Goal: Task Accomplishment & Management: Manage account settings

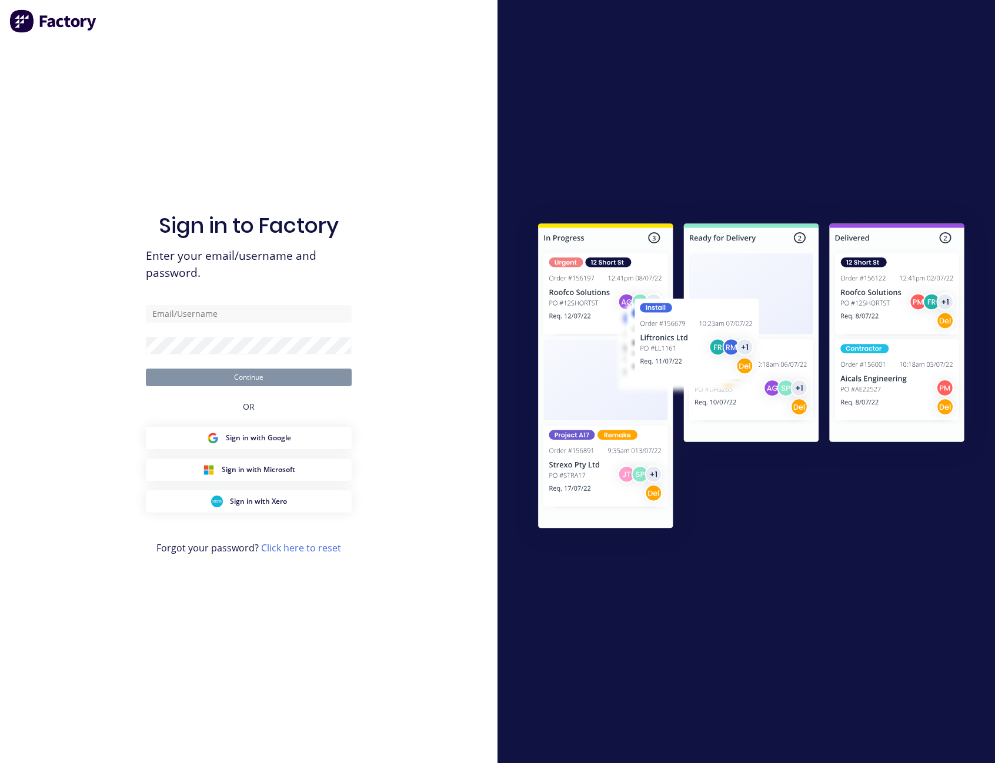
type input "[PERSON_NAME][EMAIL_ADDRESS][PERSON_NAME][DOMAIN_NAME]"
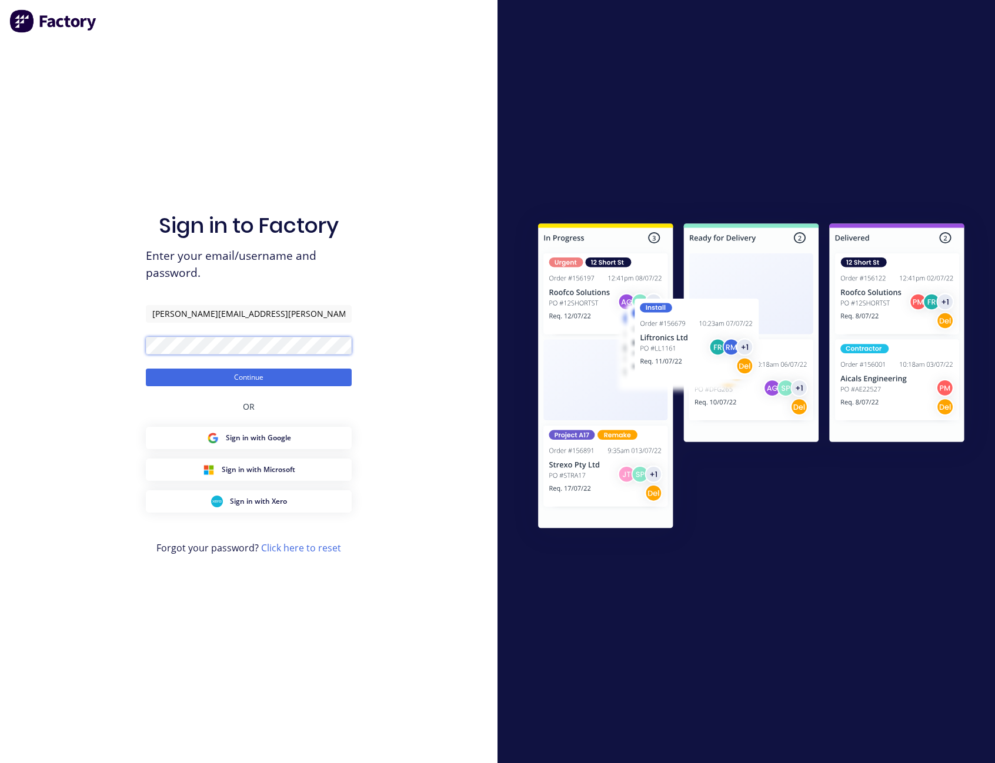
click at [146, 369] on button "Continue" at bounding box center [249, 378] width 206 height 18
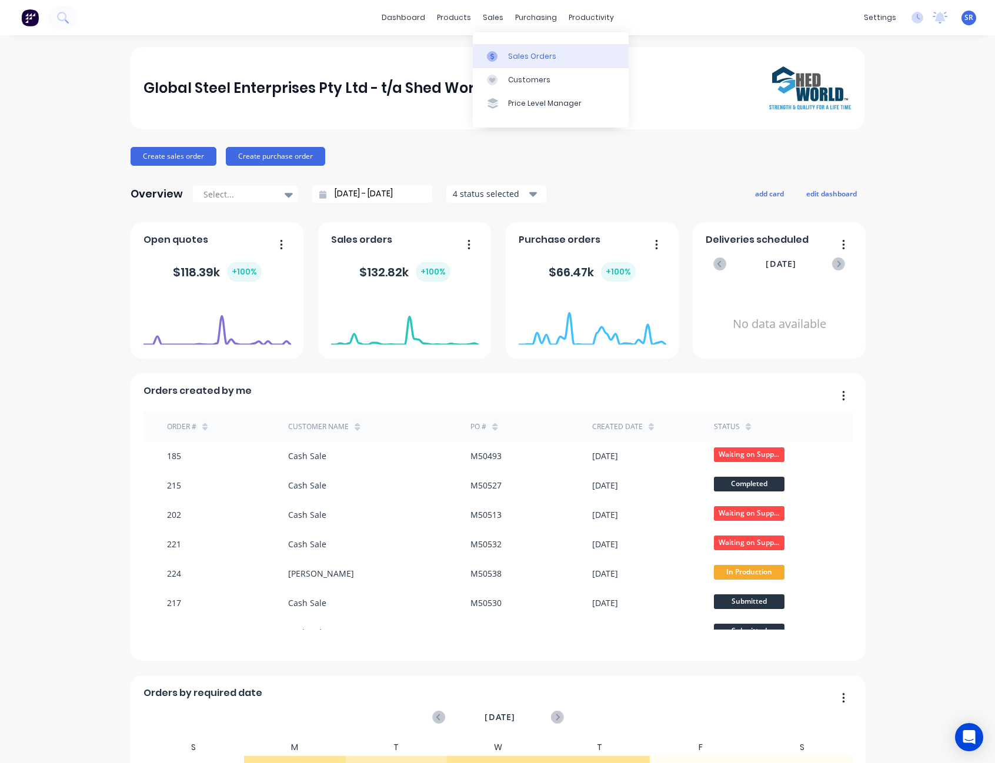
click at [513, 47] on link "Sales Orders" at bounding box center [551, 56] width 156 height 24
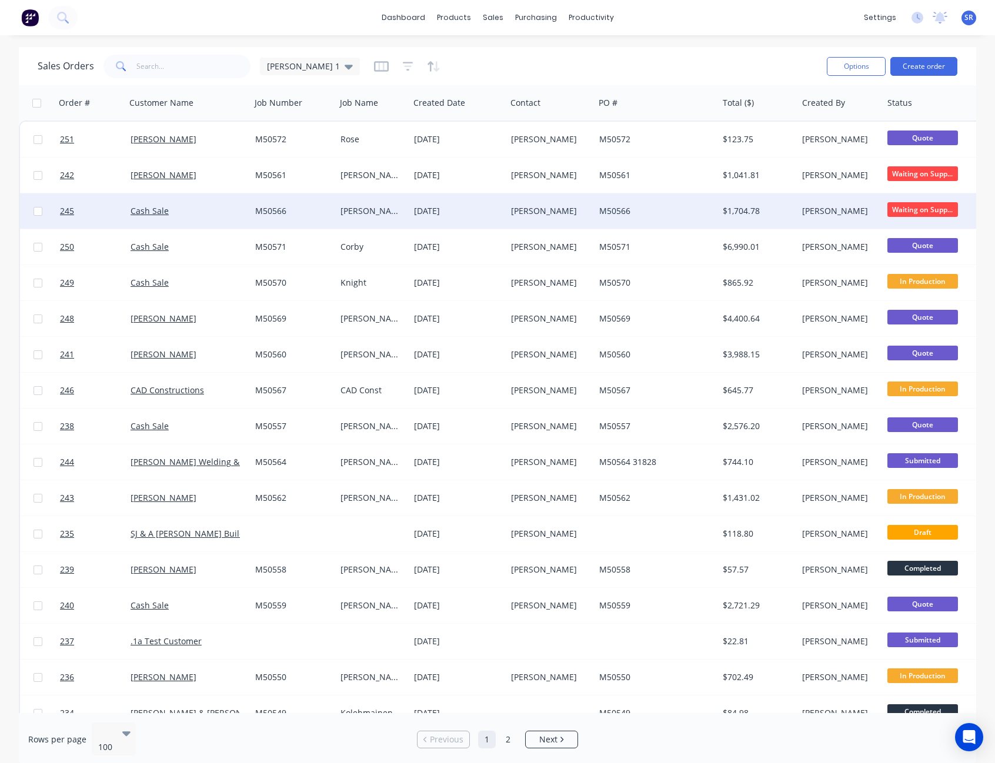
click at [934, 208] on span "Waiting on Supp..." at bounding box center [922, 209] width 71 height 15
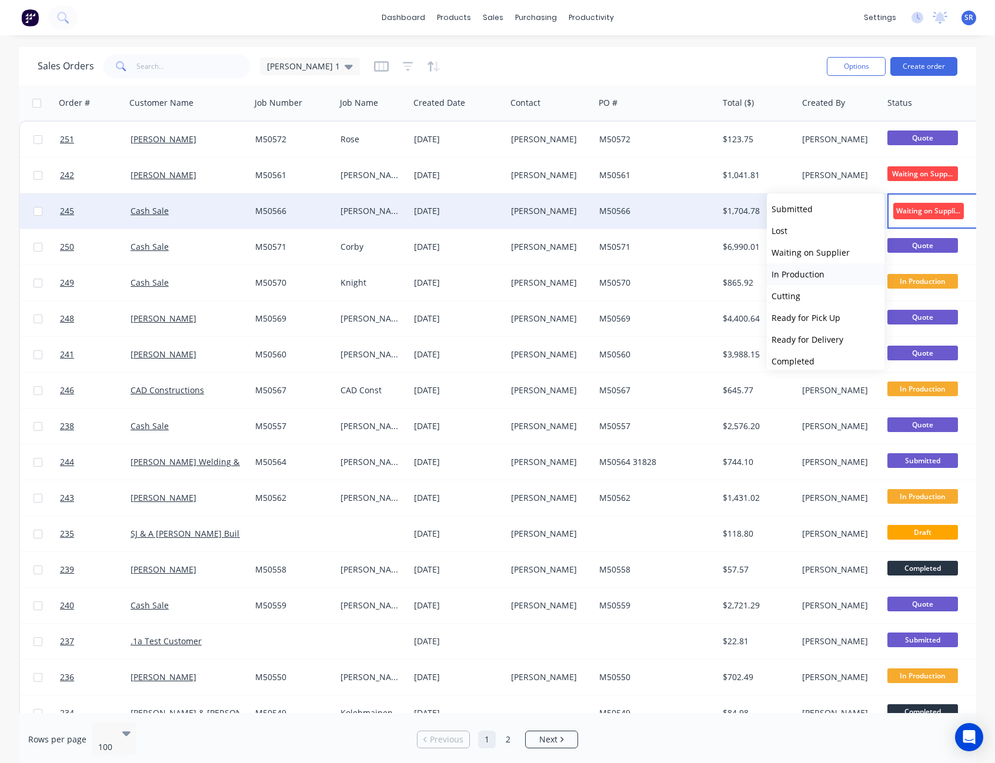
click at [801, 277] on span "In Production" at bounding box center [797, 274] width 53 height 11
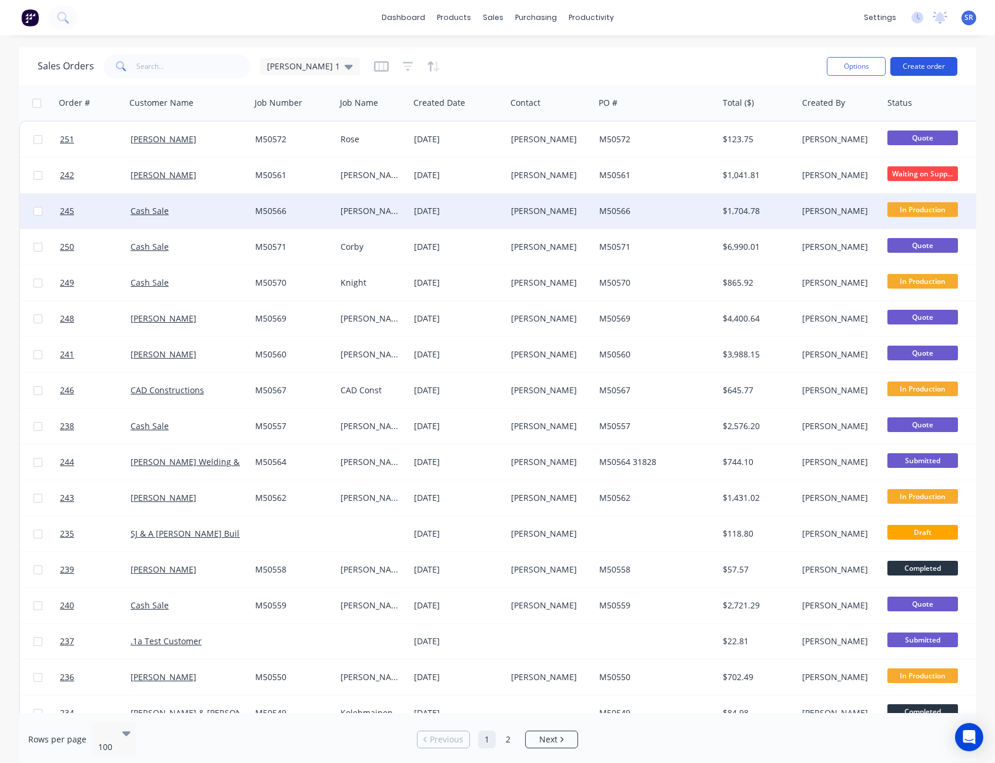
click at [917, 71] on button "Create order" at bounding box center [923, 66] width 67 height 19
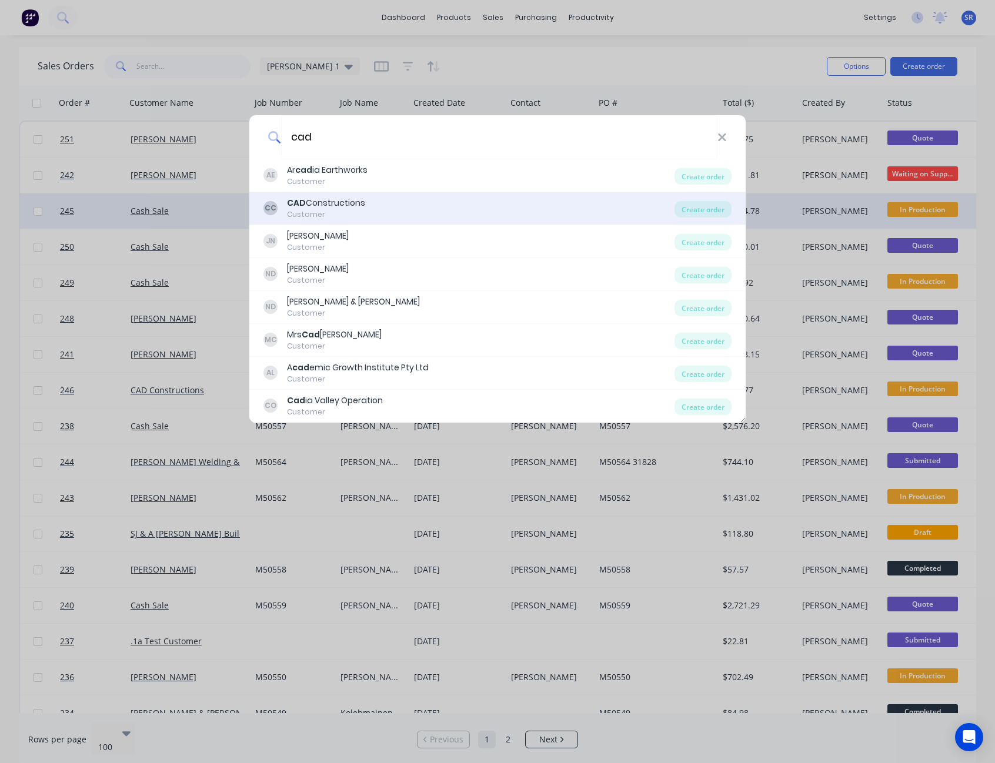
type input "cad"
click at [347, 202] on div "CAD Constructions" at bounding box center [326, 203] width 78 height 12
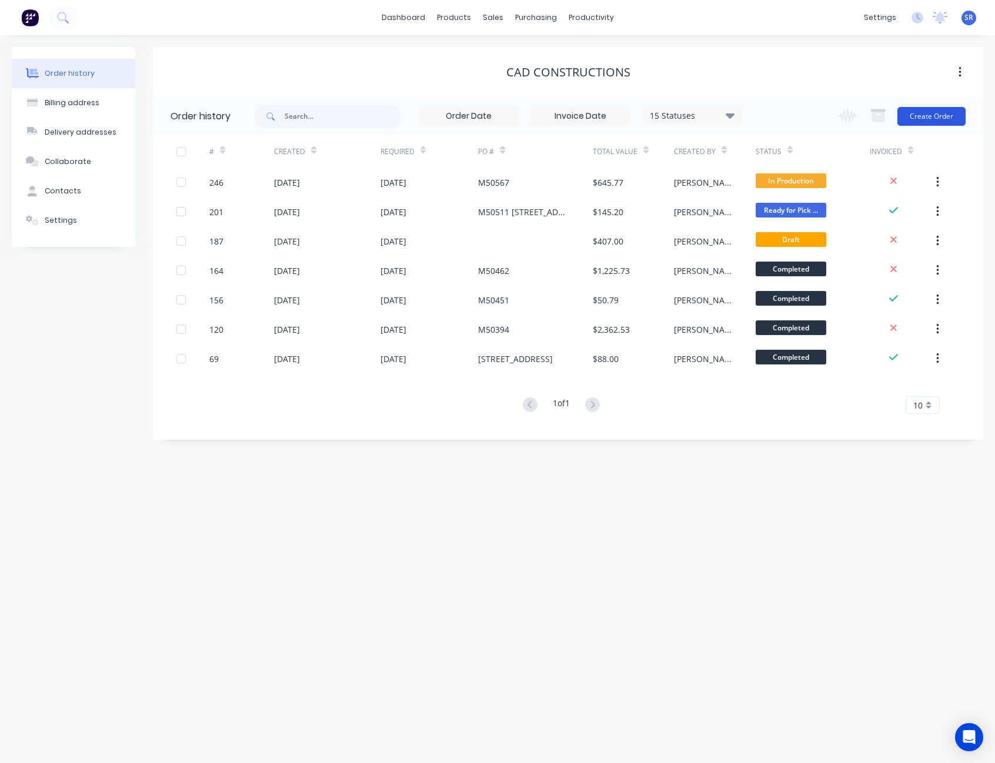
click at [936, 118] on button "Create Order" at bounding box center [931, 116] width 68 height 19
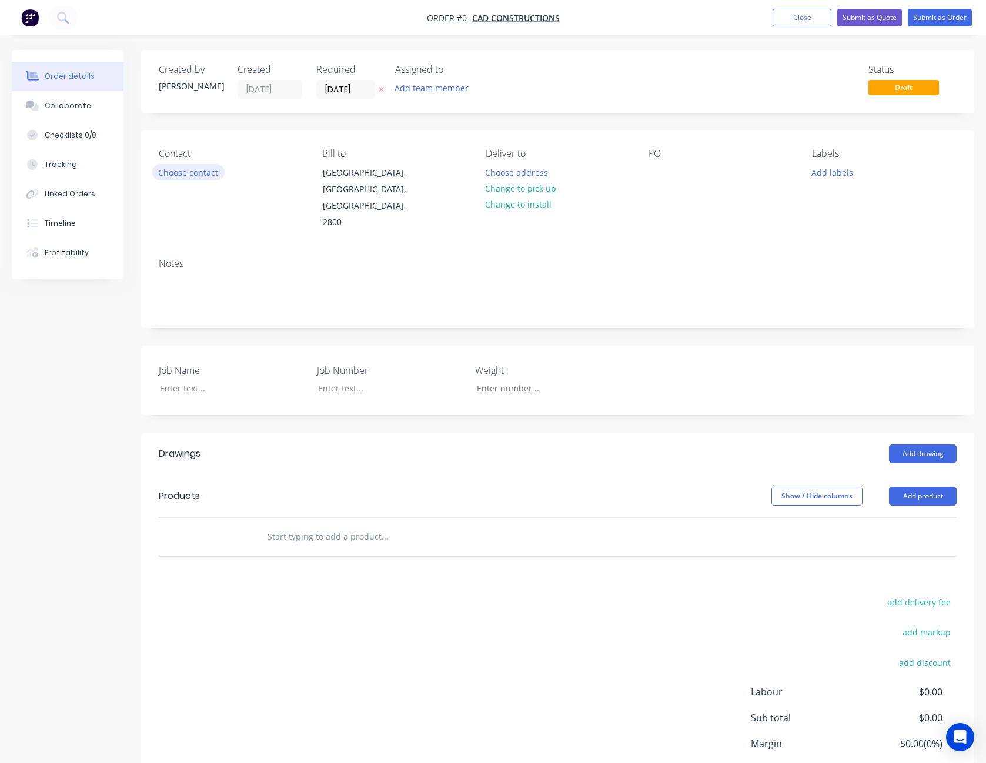
click at [192, 174] on button "Choose contact" at bounding box center [188, 172] width 72 height 16
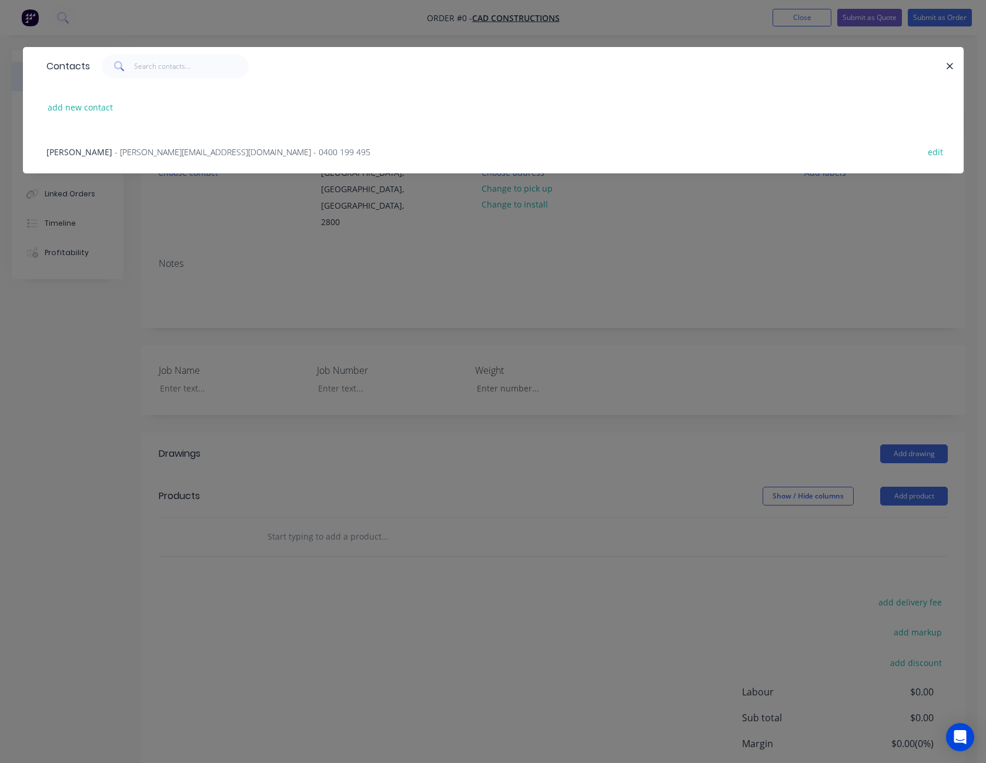
click at [149, 147] on span "- [PERSON_NAME][EMAIL_ADDRESS][DOMAIN_NAME] - 0400 199 495" at bounding box center [243, 151] width 256 height 11
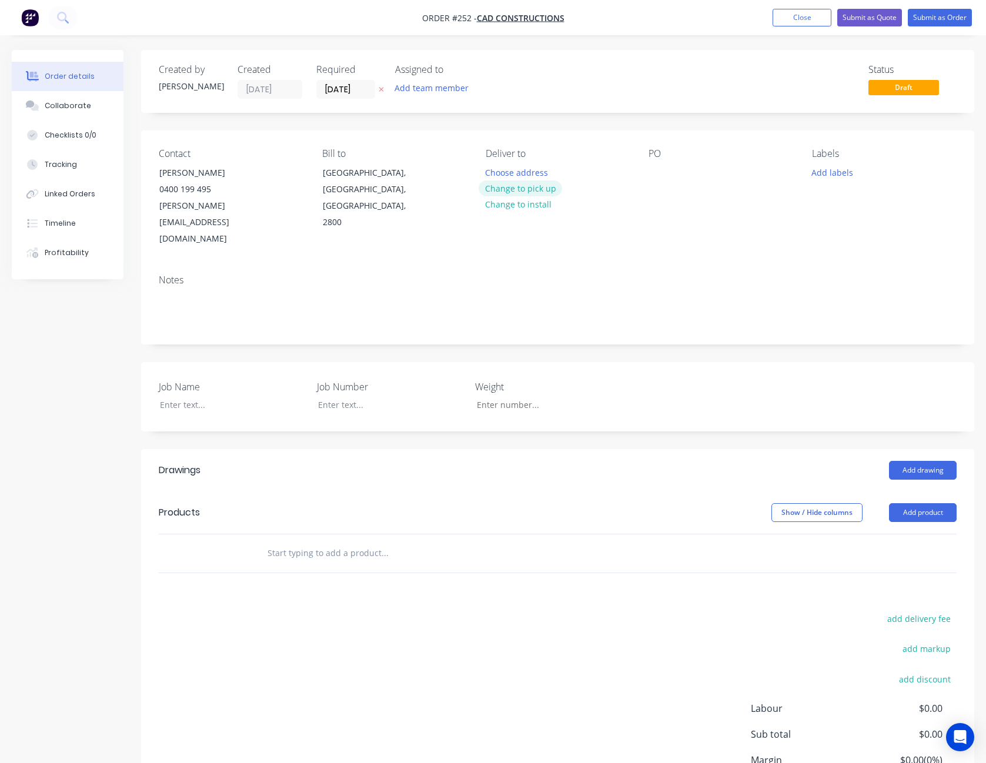
click at [527, 189] on button "Change to pick up" at bounding box center [520, 188] width 83 height 16
click at [663, 167] on div at bounding box center [657, 172] width 19 height 17
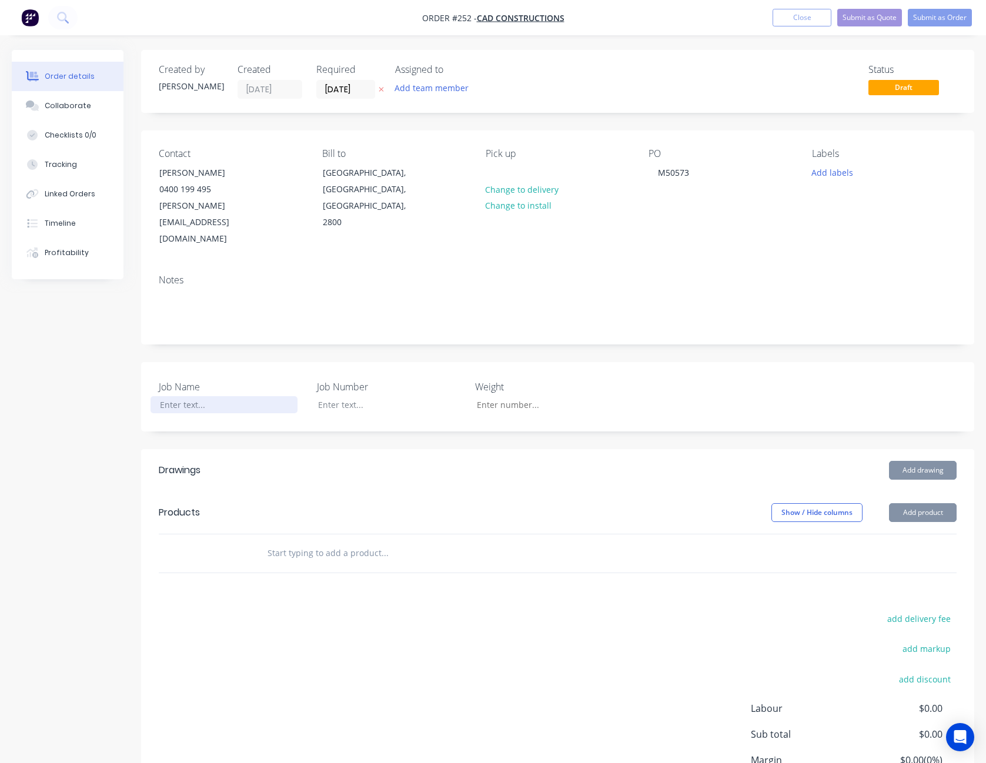
click at [185, 396] on div at bounding box center [224, 404] width 147 height 17
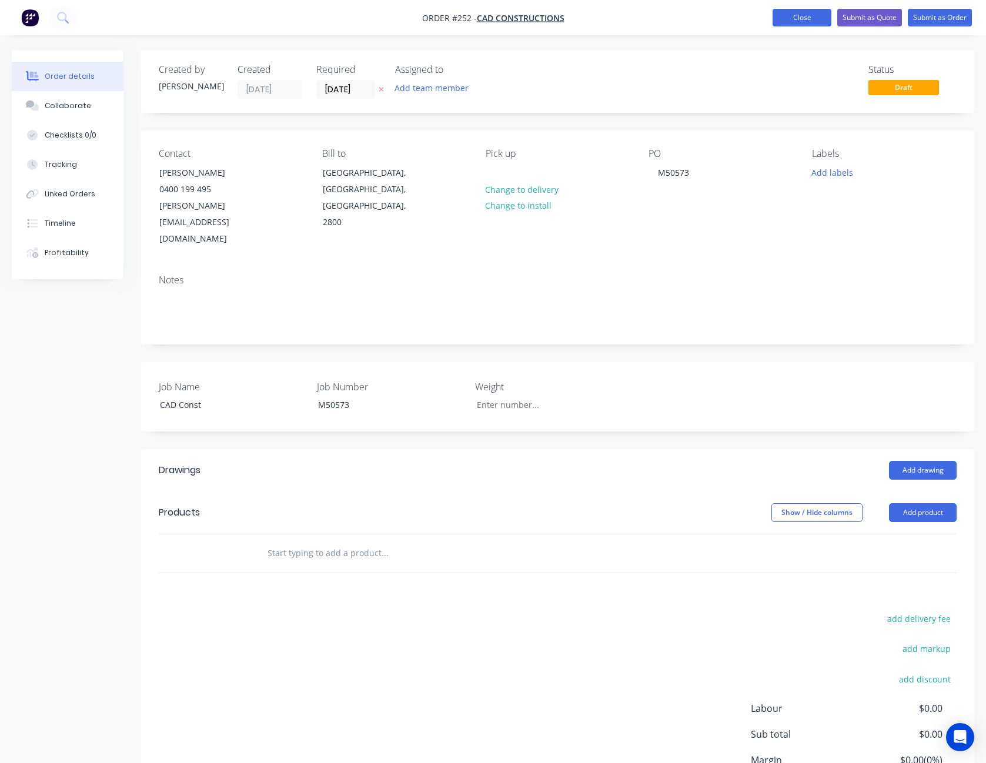
click at [804, 14] on button "Close" at bounding box center [801, 18] width 59 height 18
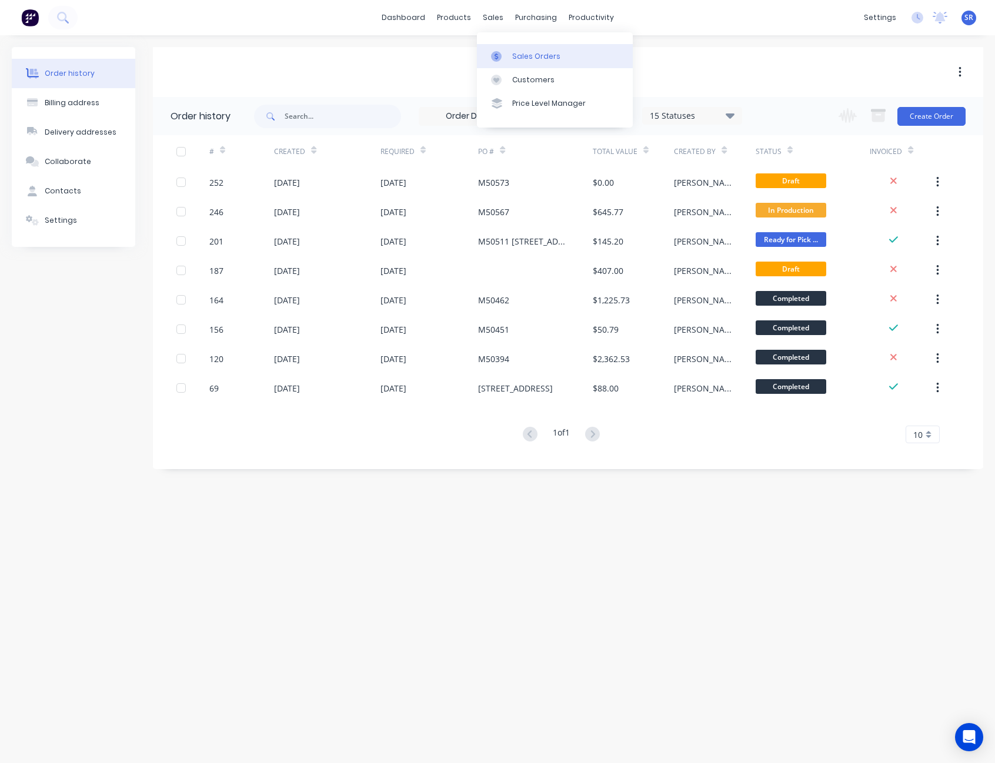
click at [520, 49] on link "Sales Orders" at bounding box center [555, 56] width 156 height 24
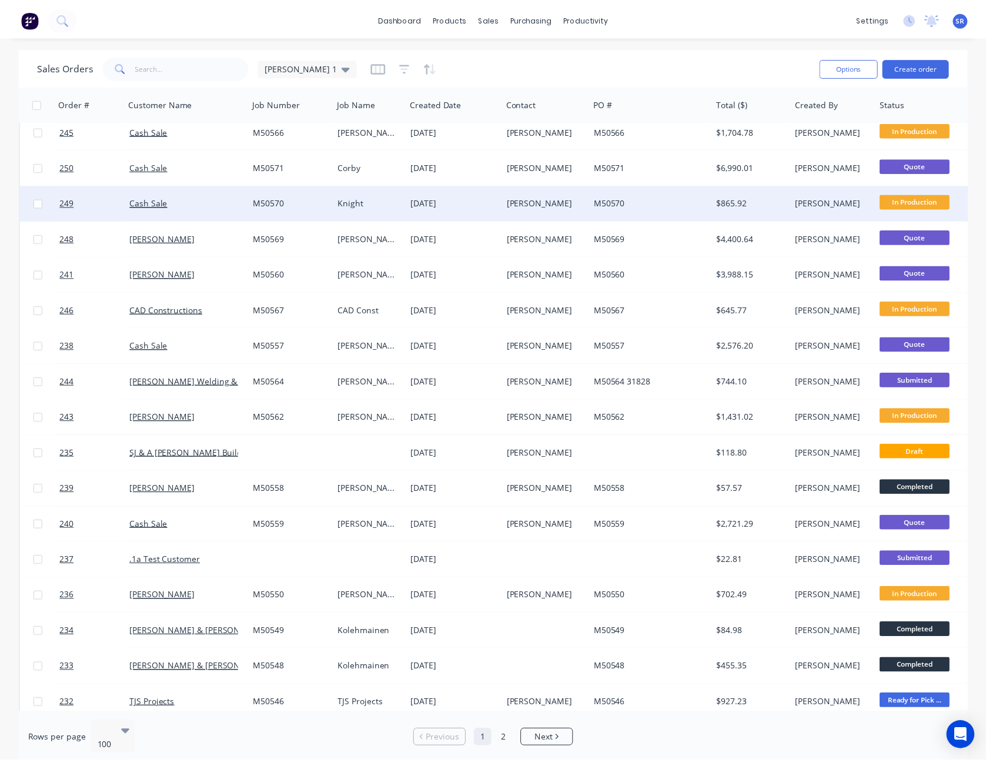
scroll to position [118, 0]
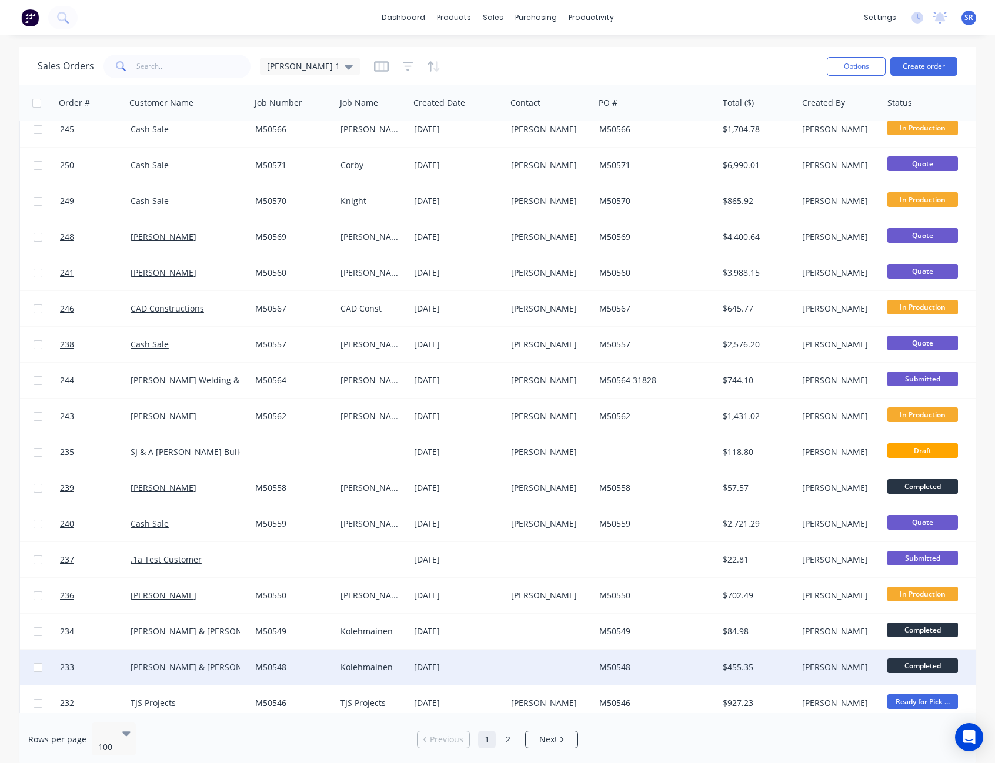
click at [596, 664] on div "M50548" at bounding box center [655, 667] width 123 height 35
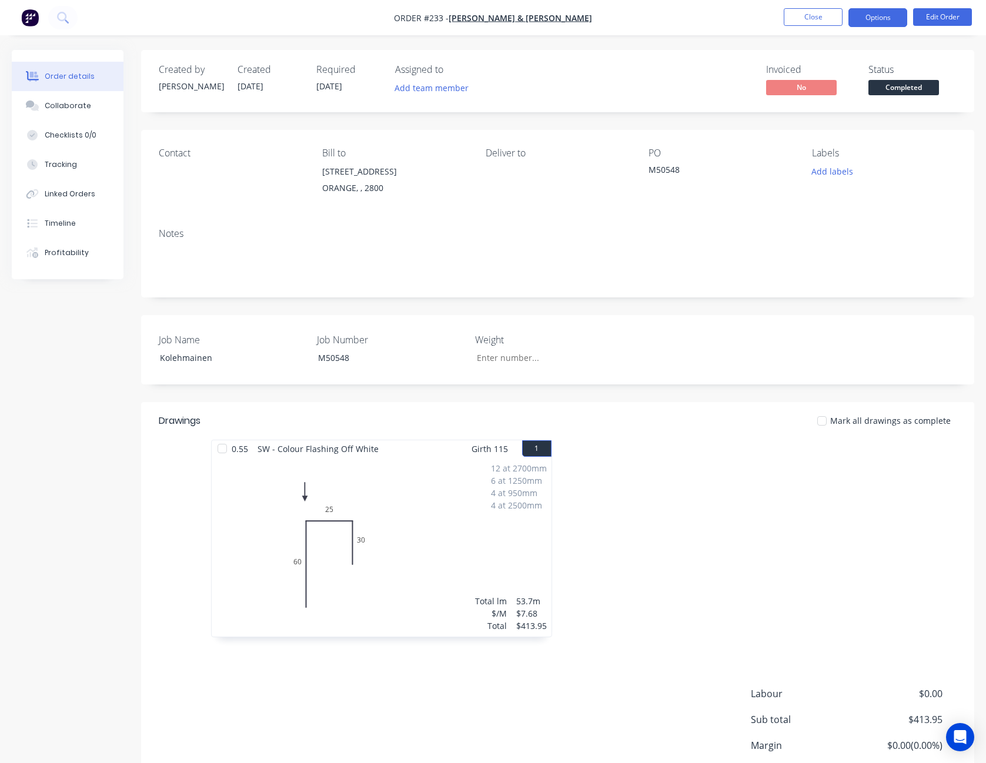
click at [883, 24] on button "Options" at bounding box center [877, 17] width 59 height 19
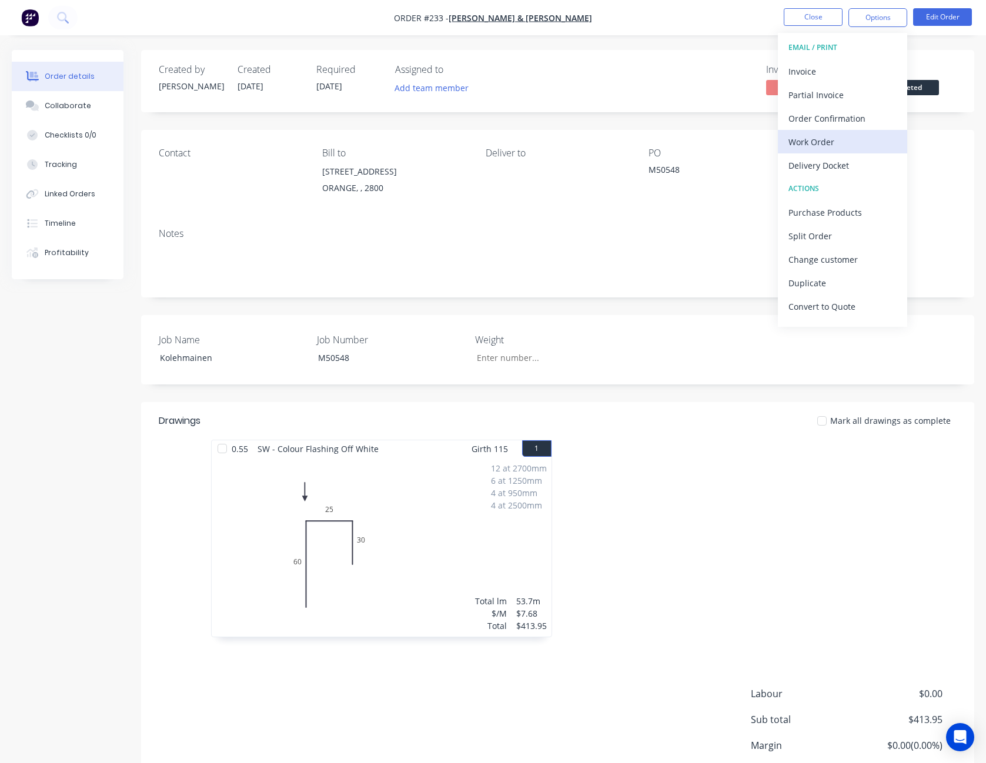
click at [841, 139] on div "Work Order" at bounding box center [842, 141] width 108 height 17
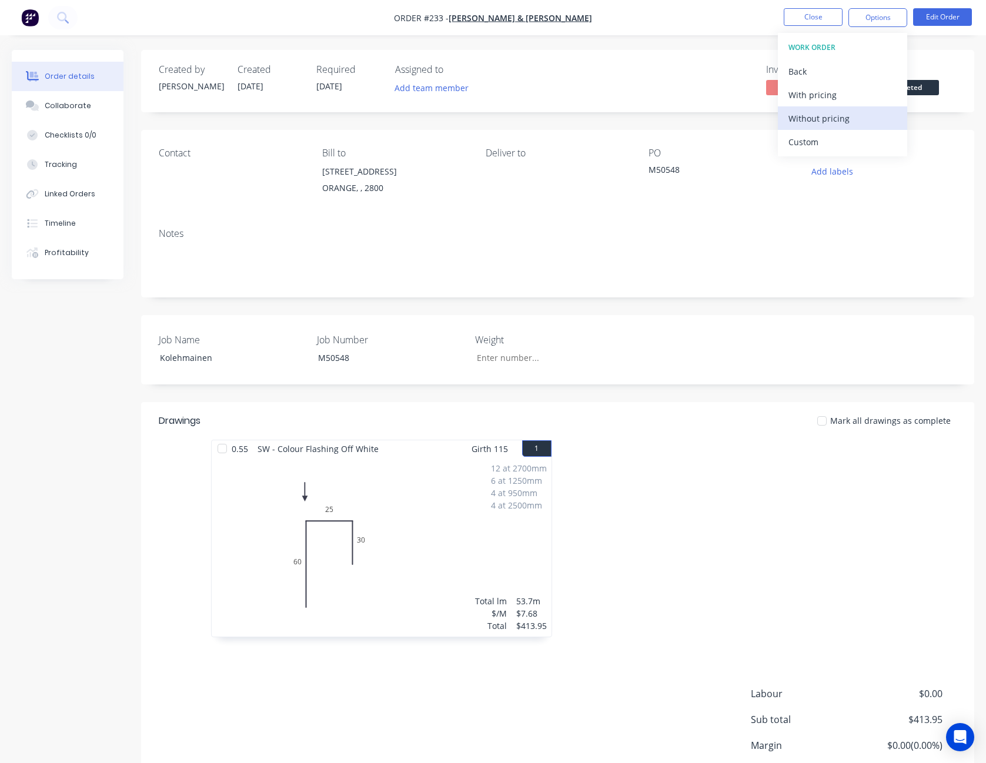
click at [840, 126] on div "Without pricing" at bounding box center [842, 118] width 108 height 17
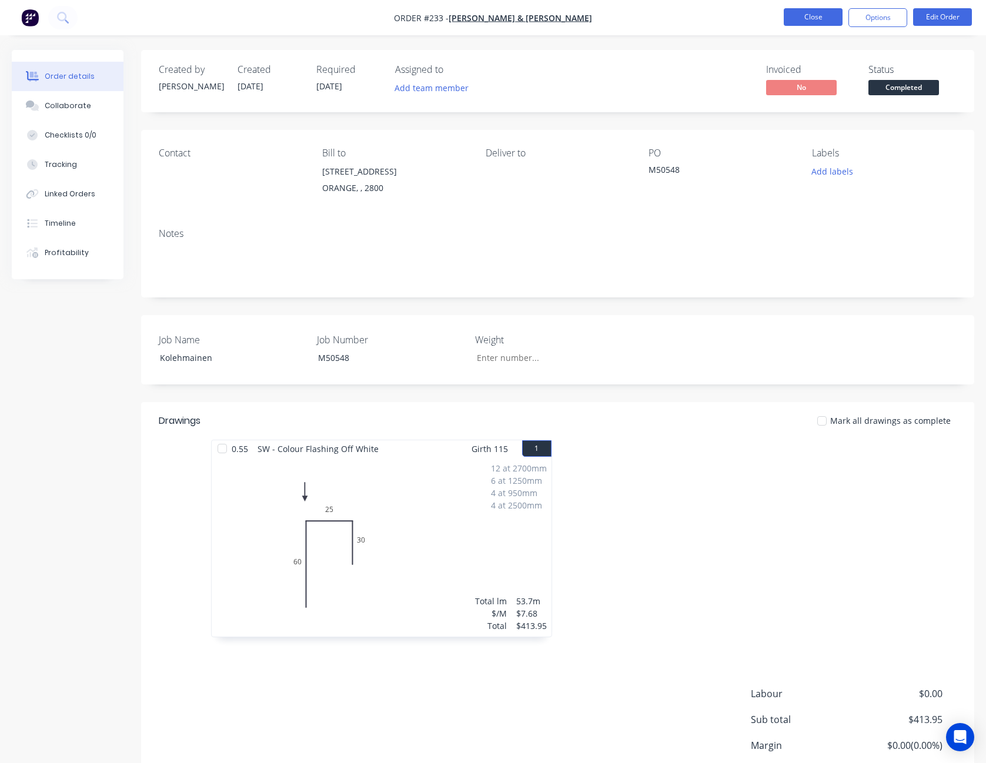
click at [797, 19] on button "Close" at bounding box center [813, 17] width 59 height 18
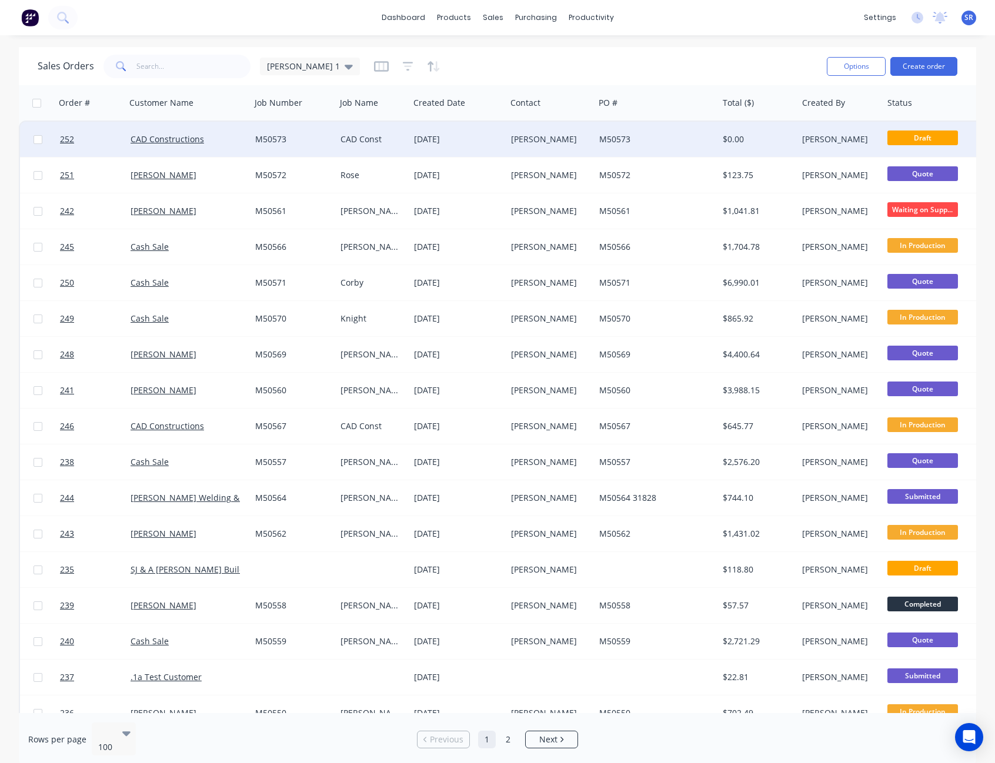
click at [730, 143] on div "$0.00" at bounding box center [756, 139] width 66 height 12
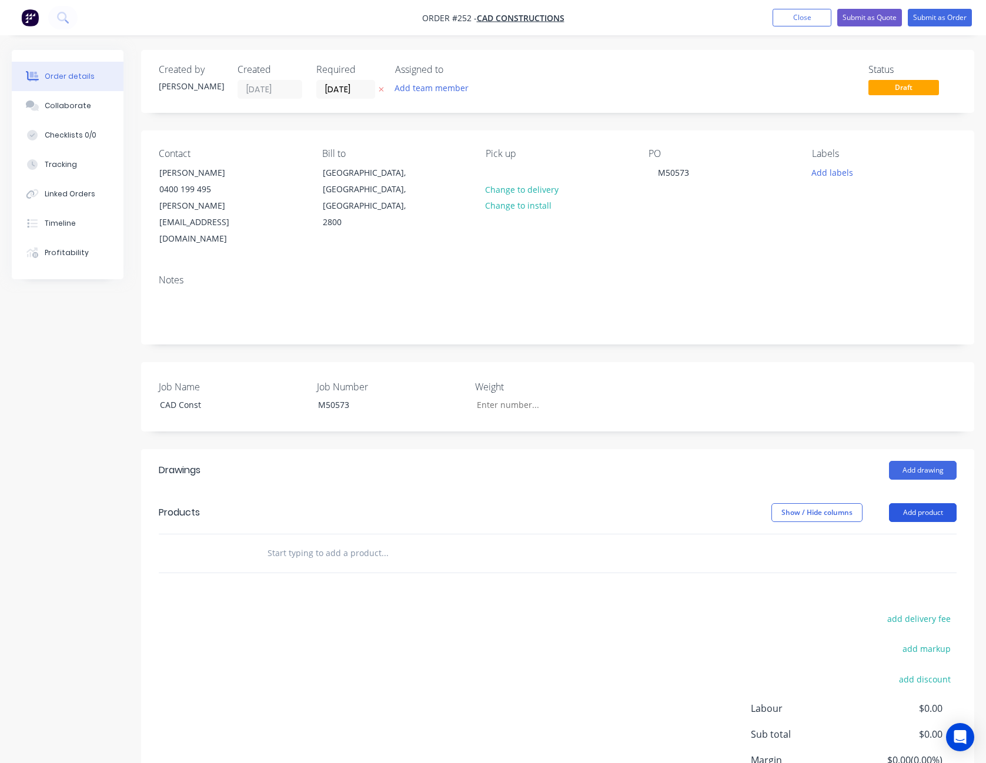
click at [919, 503] on button "Add product" at bounding box center [923, 512] width 68 height 19
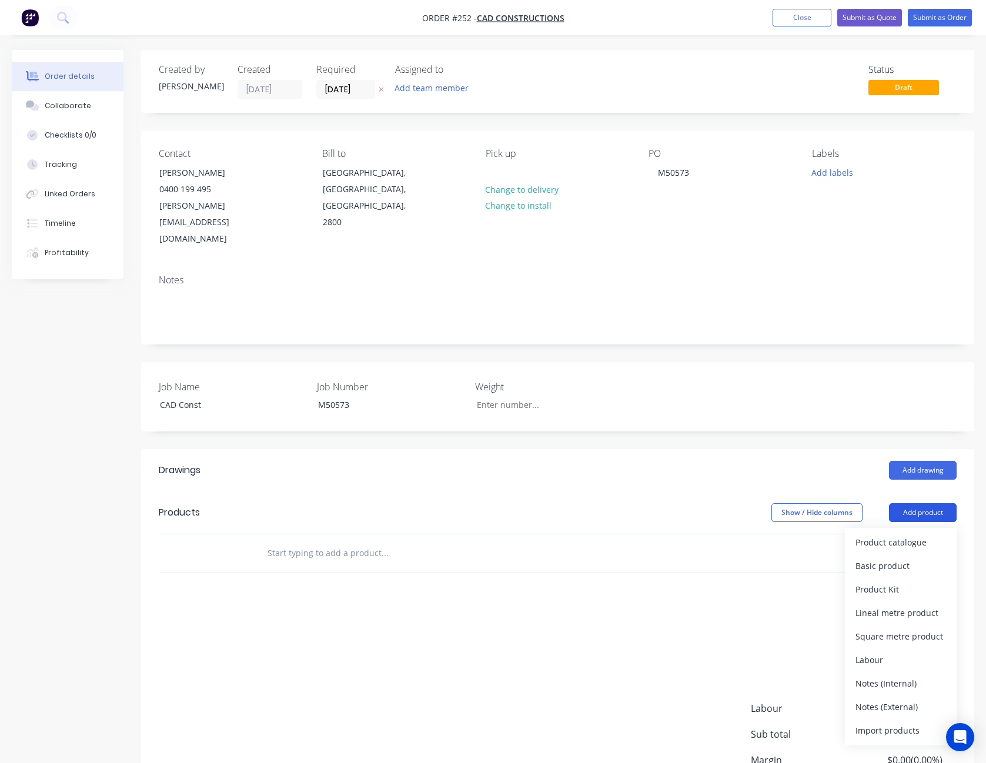
click at [919, 503] on button "Add product" at bounding box center [923, 512] width 68 height 19
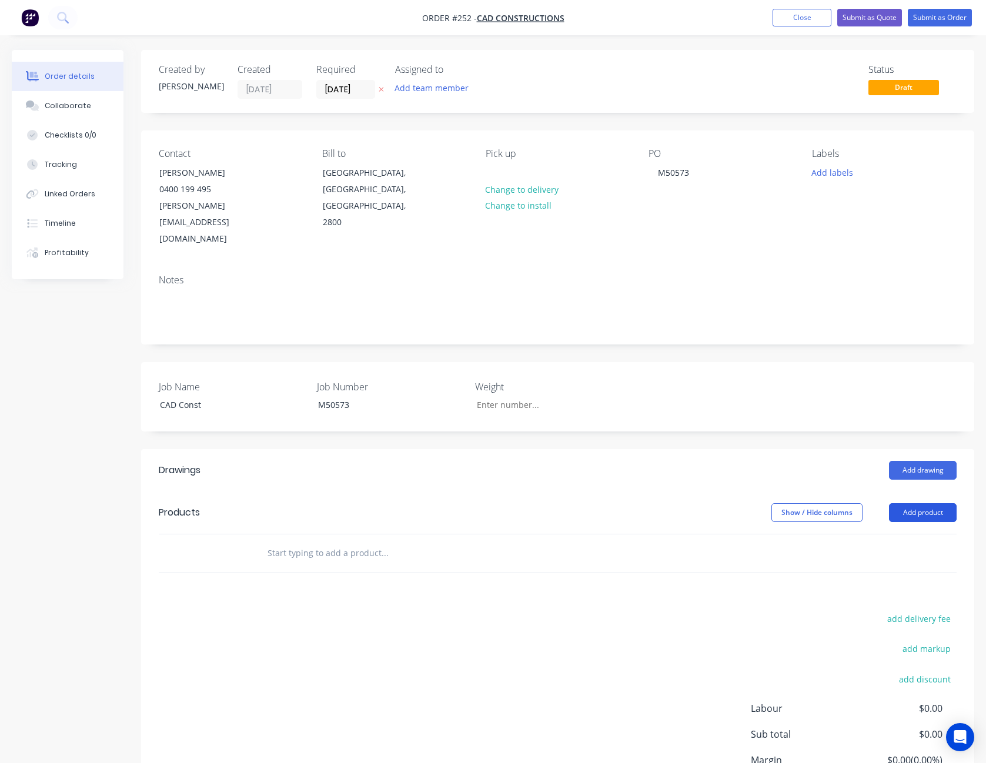
click at [919, 503] on button "Add product" at bounding box center [923, 512] width 68 height 19
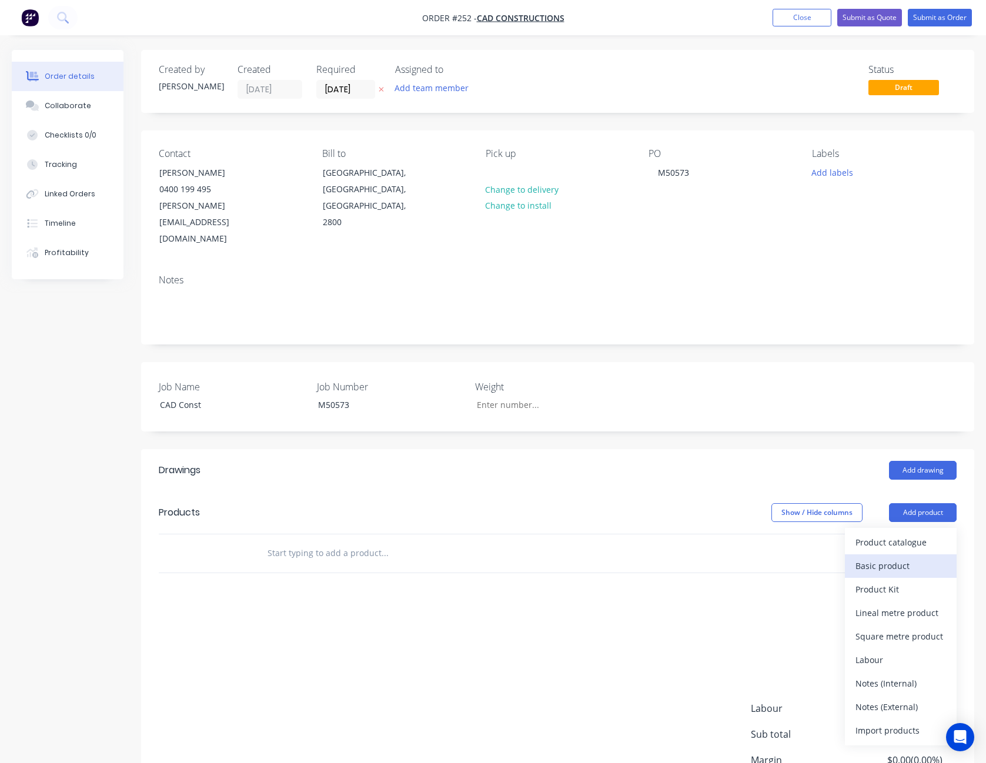
click at [912, 557] on div "Basic product" at bounding box center [900, 565] width 91 height 17
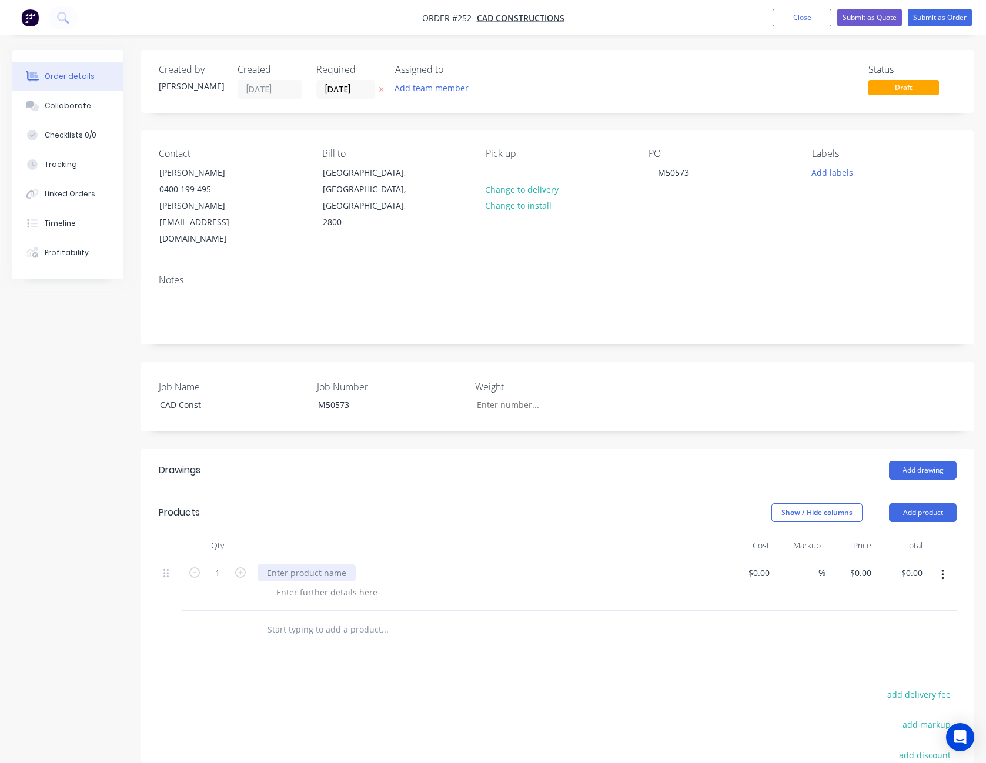
click at [304, 564] on div at bounding box center [306, 572] width 98 height 17
type input "$0.00"
click at [928, 503] on button "Add product" at bounding box center [923, 512] width 68 height 19
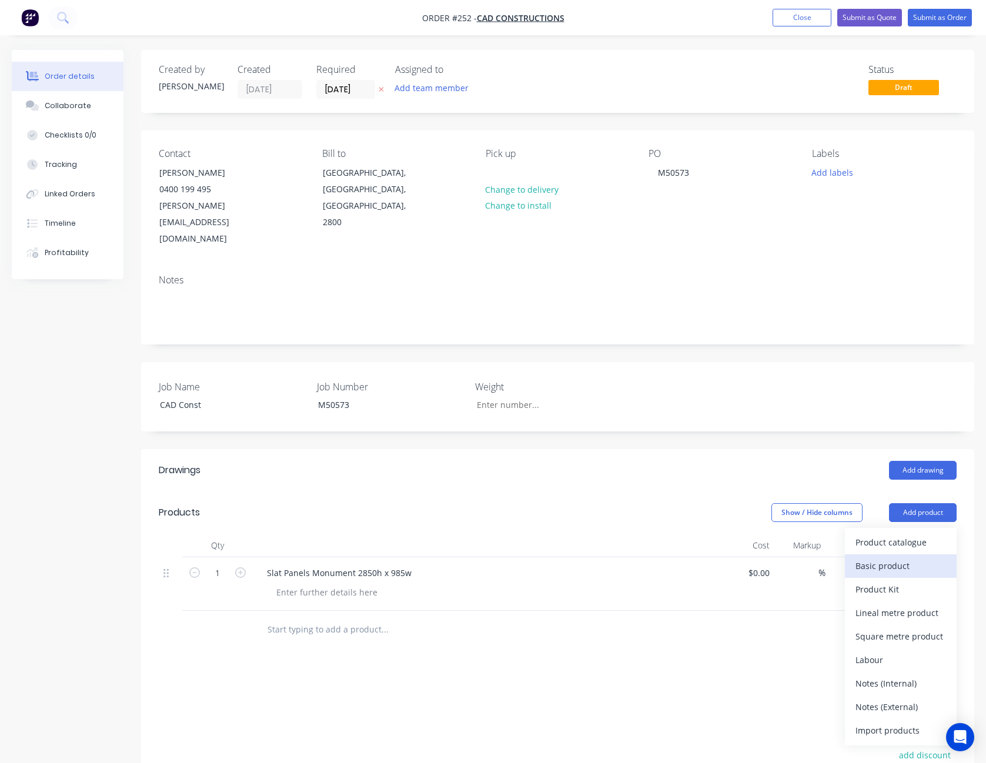
click at [914, 557] on div "Basic product" at bounding box center [900, 565] width 91 height 17
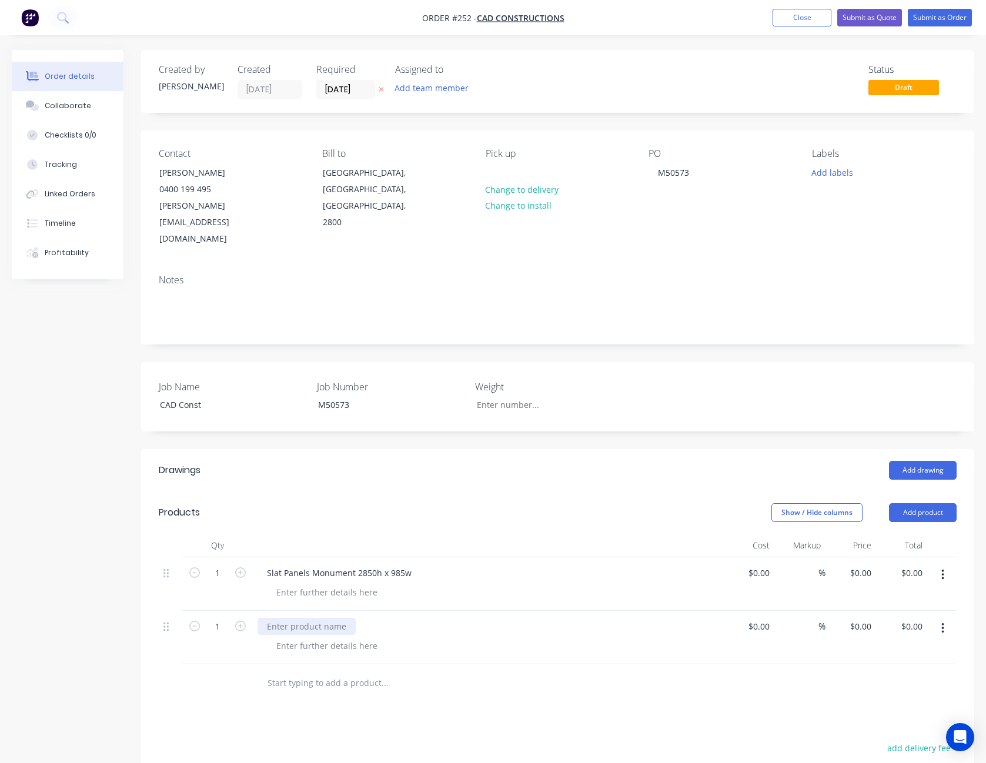
click at [286, 618] on div at bounding box center [306, 626] width 98 height 17
type input "$0.00"
click at [935, 503] on button "Add product" at bounding box center [923, 512] width 68 height 19
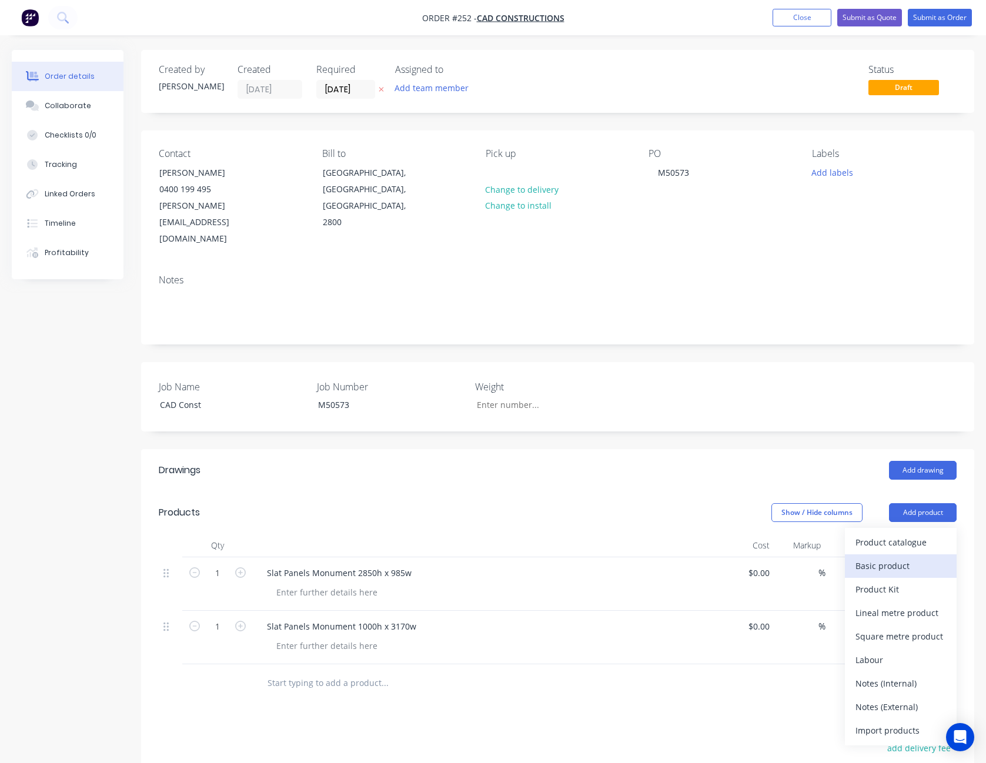
click at [902, 557] on div "Basic product" at bounding box center [900, 565] width 91 height 17
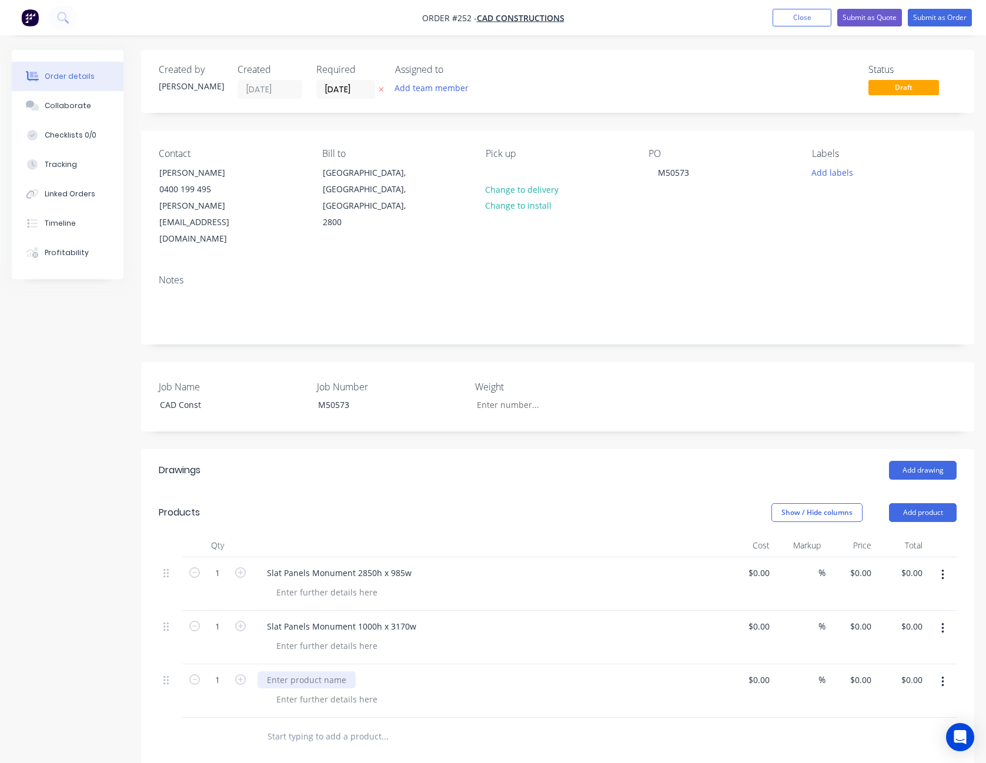
click at [279, 671] on div at bounding box center [306, 679] width 98 height 17
click at [311, 671] on div "Slat Panels" at bounding box center [288, 679] width 62 height 17
type input "$0.00"
click at [311, 564] on div "Slat Panels Monument 2850h x 985w" at bounding box center [338, 572] width 163 height 17
click at [309, 564] on div "Slat Panels Monument 2850h x 985w" at bounding box center [338, 572] width 163 height 17
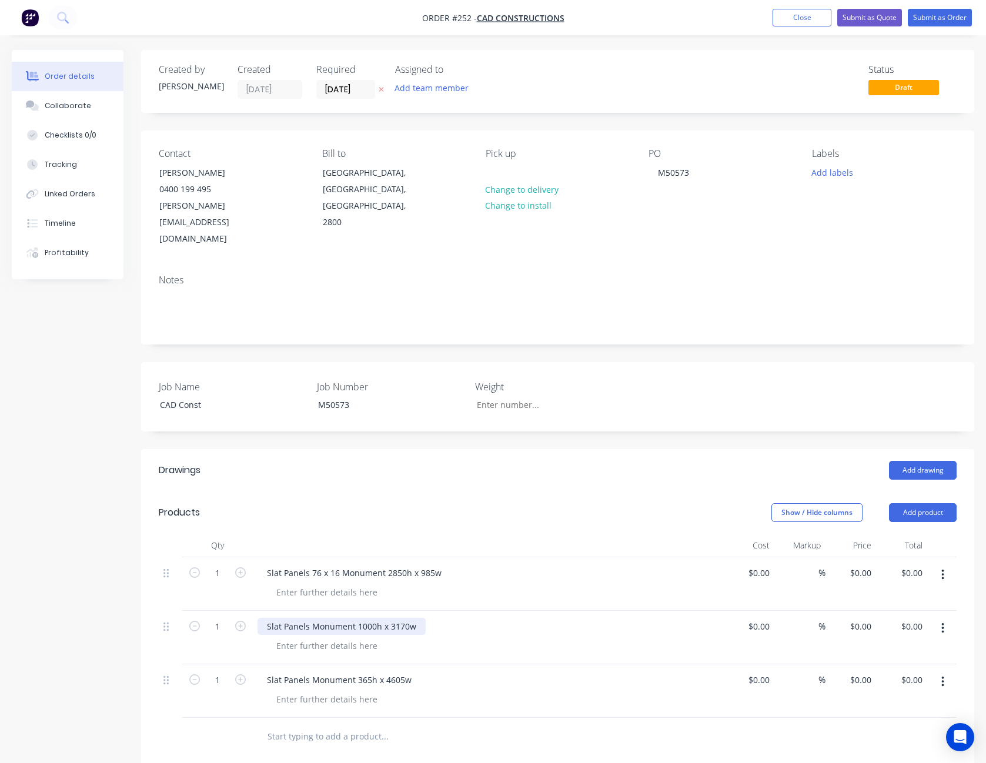
click at [310, 618] on div "Slat Panels Monument 1000h x 3170w" at bounding box center [341, 626] width 168 height 17
click at [311, 618] on div "Slat Panels Monument 1000h x 3170w" at bounding box center [341, 626] width 168 height 17
click at [309, 671] on div "Slat Panels Monument 365h x 4605w" at bounding box center [338, 679] width 163 height 17
click at [510, 748] on div "Drawings Add drawing Products Show / Hide columns Add product Qty Cost Markup P…" at bounding box center [557, 743] width 833 height 589
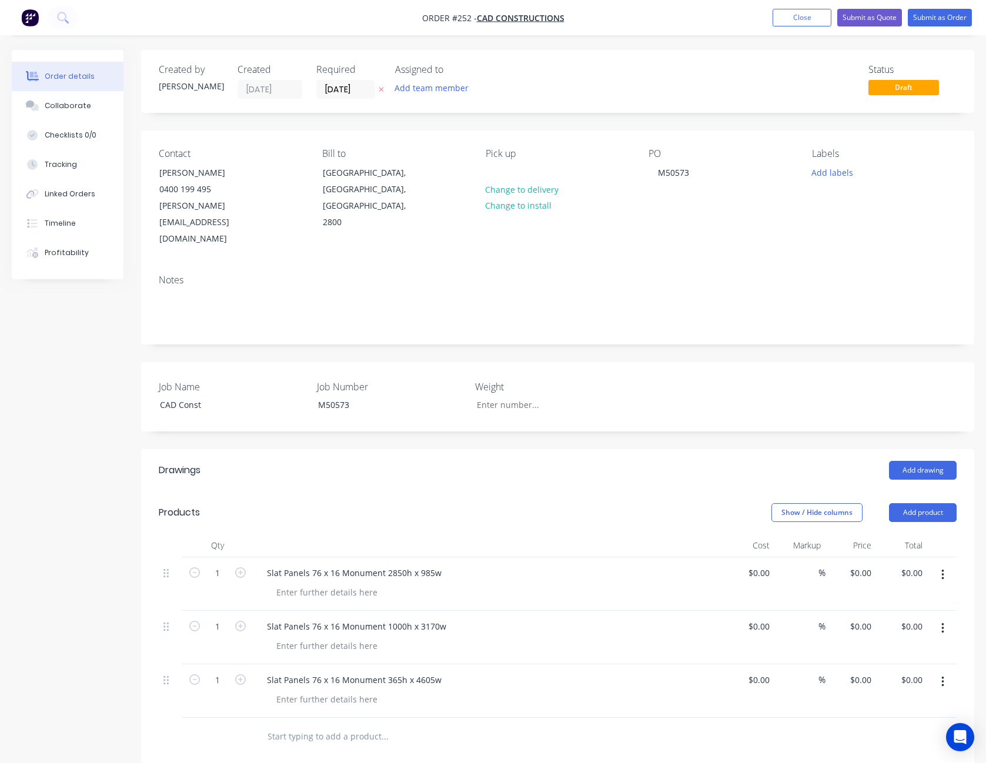
click at [249, 503] on div "Products" at bounding box center [243, 512] width 169 height 19
